Goal: Navigation & Orientation: Find specific page/section

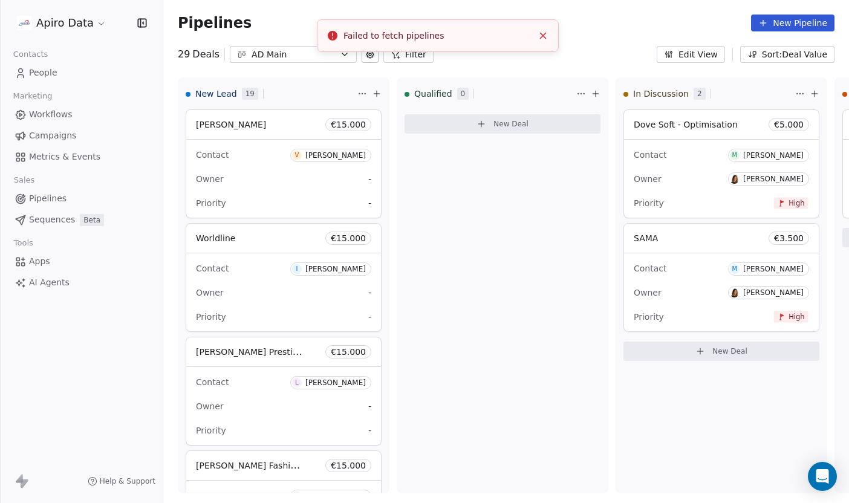
scroll to position [0, 412]
